Goal: Task Accomplishment & Management: Use online tool/utility

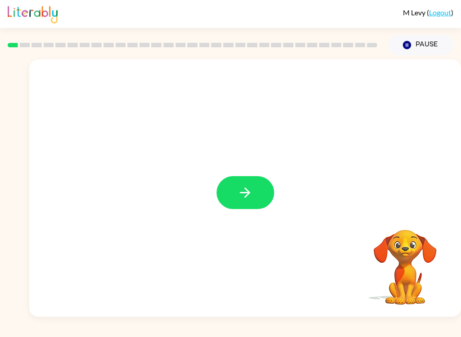
click at [252, 187] on icon "button" at bounding box center [245, 193] width 16 height 16
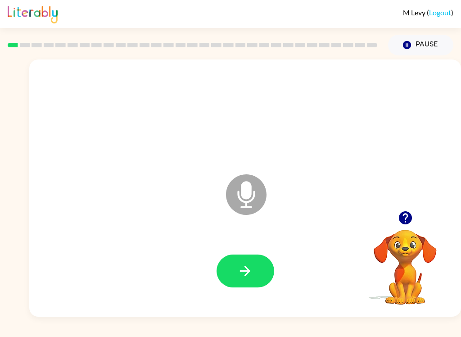
click at [243, 296] on div at bounding box center [245, 271] width 414 height 74
click at [252, 270] on icon "button" at bounding box center [245, 271] width 16 height 16
click at [268, 262] on button "button" at bounding box center [245, 270] width 58 height 33
click at [258, 269] on button "button" at bounding box center [245, 270] width 58 height 33
click at [255, 274] on button "button" at bounding box center [245, 270] width 58 height 33
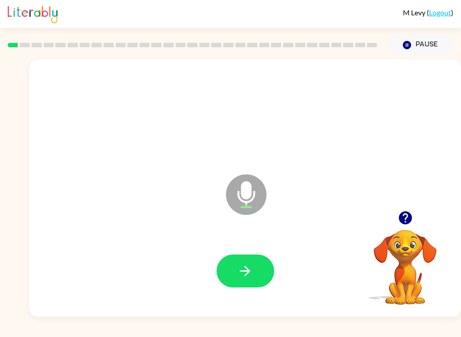
click at [252, 267] on icon "button" at bounding box center [245, 271] width 16 height 16
click at [256, 269] on button "button" at bounding box center [245, 270] width 58 height 33
click at [259, 266] on button "button" at bounding box center [245, 270] width 58 height 33
click at [260, 270] on button "button" at bounding box center [245, 270] width 58 height 33
click at [257, 269] on button "button" at bounding box center [245, 270] width 58 height 33
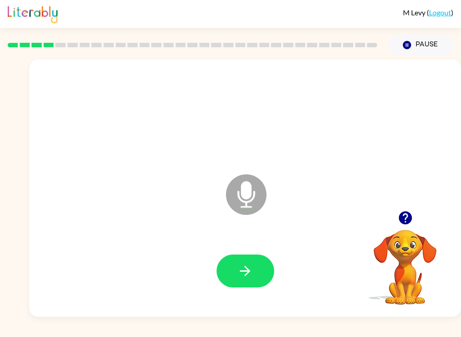
click at [266, 269] on button "button" at bounding box center [245, 270] width 58 height 33
click at [260, 279] on button "button" at bounding box center [245, 270] width 58 height 33
click at [260, 270] on button "button" at bounding box center [245, 270] width 58 height 33
click at [248, 281] on button "button" at bounding box center [245, 270] width 58 height 33
click at [262, 274] on button "button" at bounding box center [245, 270] width 58 height 33
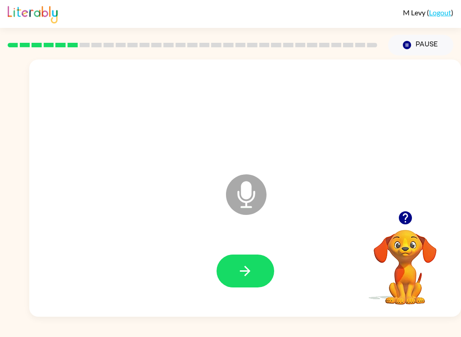
click at [254, 265] on button "button" at bounding box center [245, 270] width 58 height 33
click at [257, 266] on button "button" at bounding box center [245, 270] width 58 height 33
click at [246, 270] on icon "button" at bounding box center [245, 271] width 10 height 10
click at [260, 266] on button "button" at bounding box center [245, 270] width 58 height 33
click at [248, 264] on icon "button" at bounding box center [245, 271] width 16 height 16
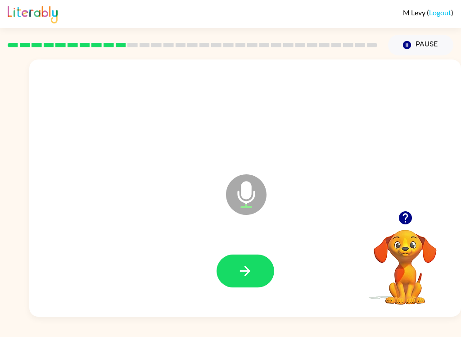
click at [264, 271] on button "button" at bounding box center [245, 270] width 58 height 33
click at [248, 270] on icon "button" at bounding box center [245, 271] width 16 height 16
click at [410, 218] on icon "button" at bounding box center [404, 217] width 13 height 13
click at [267, 277] on button "button" at bounding box center [245, 270] width 58 height 33
click at [253, 269] on button "button" at bounding box center [245, 270] width 58 height 33
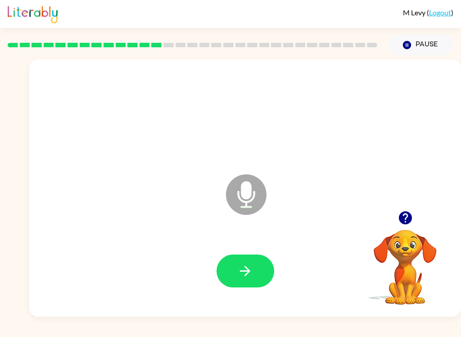
click at [259, 266] on button "button" at bounding box center [245, 270] width 58 height 33
click at [250, 280] on button "button" at bounding box center [245, 270] width 58 height 33
click at [256, 271] on button "button" at bounding box center [245, 270] width 58 height 33
click at [255, 269] on button "button" at bounding box center [245, 270] width 58 height 33
click at [242, 279] on button "button" at bounding box center [245, 270] width 58 height 33
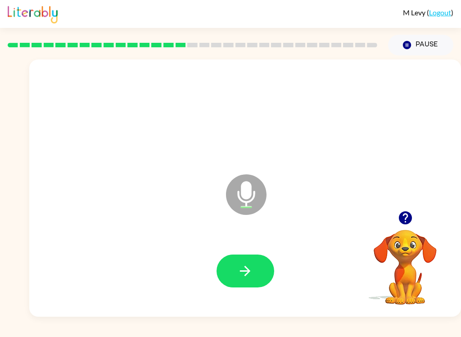
click at [252, 266] on icon "button" at bounding box center [245, 271] width 16 height 16
click at [258, 273] on button "button" at bounding box center [245, 270] width 58 height 33
click at [260, 272] on button "button" at bounding box center [245, 270] width 58 height 33
click at [257, 281] on button "button" at bounding box center [245, 270] width 58 height 33
click at [257, 266] on button "button" at bounding box center [245, 270] width 58 height 33
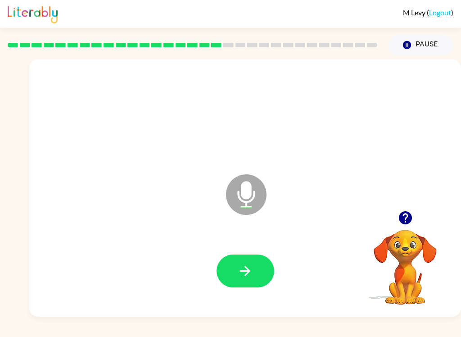
click at [248, 265] on icon "button" at bounding box center [245, 271] width 16 height 16
click at [254, 268] on button "button" at bounding box center [245, 270] width 58 height 33
click at [249, 279] on button "button" at bounding box center [245, 270] width 58 height 33
click at [246, 265] on icon "button" at bounding box center [245, 271] width 16 height 16
click at [242, 275] on icon "button" at bounding box center [245, 271] width 16 height 16
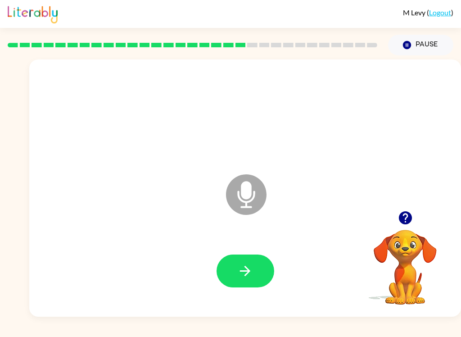
click at [246, 277] on icon "button" at bounding box center [245, 271] width 16 height 16
click at [246, 268] on icon "button" at bounding box center [245, 271] width 10 height 10
click at [252, 272] on icon "button" at bounding box center [245, 271] width 16 height 16
click at [246, 264] on icon "button" at bounding box center [245, 271] width 16 height 16
click at [246, 274] on icon "button" at bounding box center [245, 271] width 10 height 10
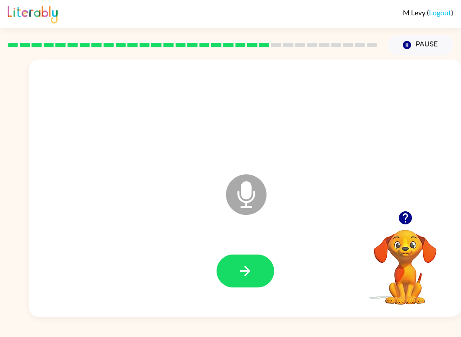
click at [247, 275] on icon "button" at bounding box center [245, 271] width 16 height 16
click at [253, 270] on button "button" at bounding box center [245, 270] width 58 height 33
click at [266, 261] on button "button" at bounding box center [245, 270] width 58 height 33
click at [247, 272] on icon "button" at bounding box center [245, 271] width 16 height 16
click at [247, 263] on icon "button" at bounding box center [245, 271] width 16 height 16
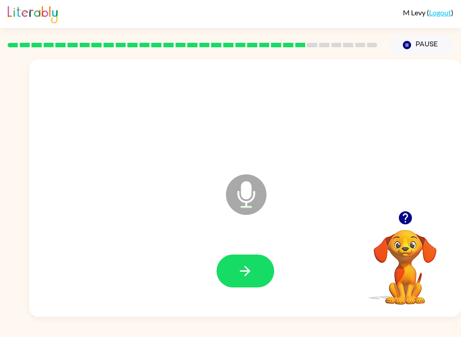
click at [252, 279] on button "button" at bounding box center [245, 270] width 58 height 33
click at [246, 268] on icon "button" at bounding box center [245, 271] width 10 height 10
click at [254, 267] on button "button" at bounding box center [245, 270] width 58 height 33
click at [257, 270] on button "button" at bounding box center [245, 270] width 58 height 33
click at [260, 269] on button "button" at bounding box center [245, 270] width 58 height 33
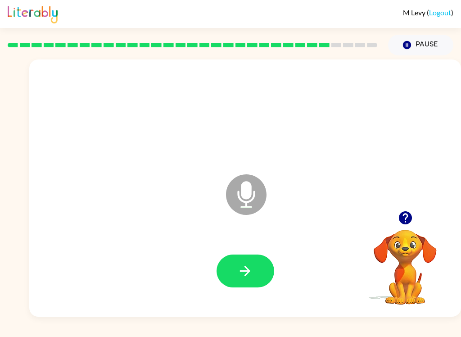
click at [243, 269] on icon "button" at bounding box center [245, 271] width 16 height 16
click at [262, 273] on button "button" at bounding box center [245, 270] width 58 height 33
click at [251, 275] on icon "button" at bounding box center [245, 271] width 16 height 16
click at [255, 267] on button "button" at bounding box center [245, 270] width 58 height 33
click at [266, 272] on button "button" at bounding box center [245, 270] width 58 height 33
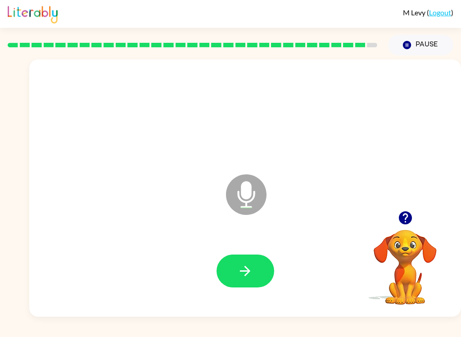
click at [269, 263] on button "button" at bounding box center [245, 270] width 58 height 33
click at [257, 281] on button "button" at bounding box center [245, 270] width 58 height 33
